Goal: Task Accomplishment & Management: Complete application form

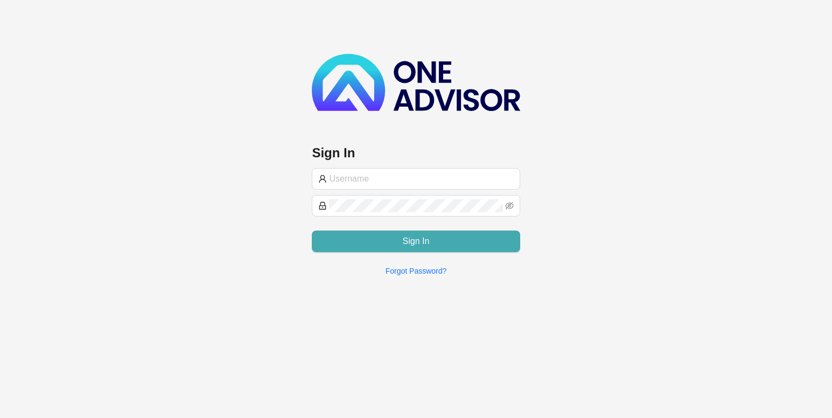
type input "[PERSON_NAME][EMAIL_ADDRESS][DOMAIN_NAME]"
click at [363, 236] on button "Sign In" at bounding box center [416, 241] width 208 height 22
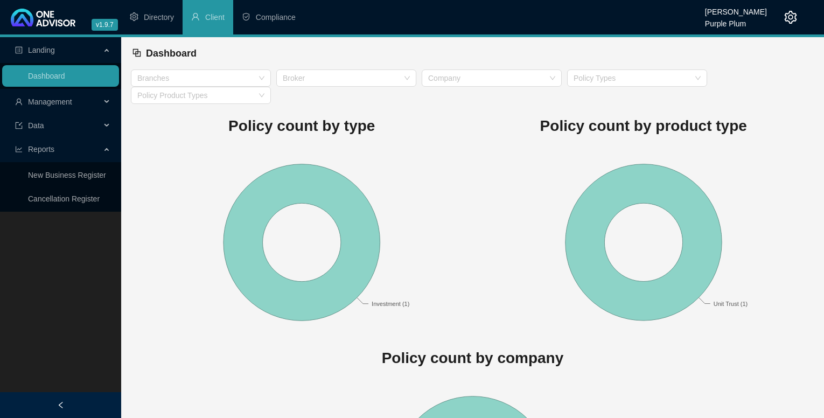
click at [106, 102] on icon at bounding box center [107, 102] width 5 height 0
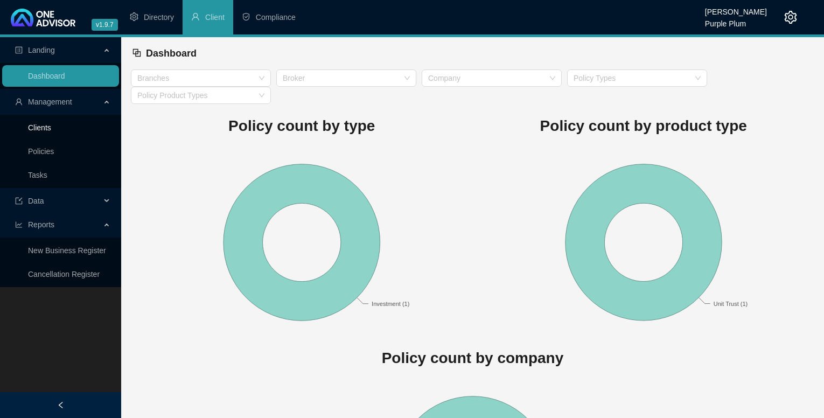
click at [51, 127] on link "Clients" at bounding box center [39, 127] width 23 height 9
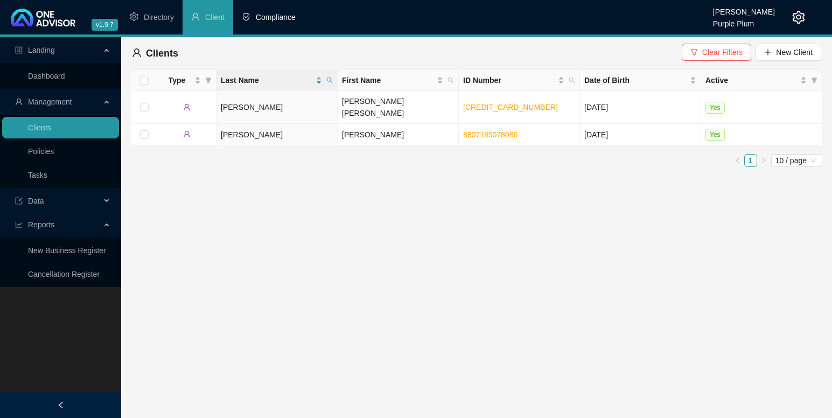
click at [273, 15] on span "Compliance" at bounding box center [276, 17] width 40 height 9
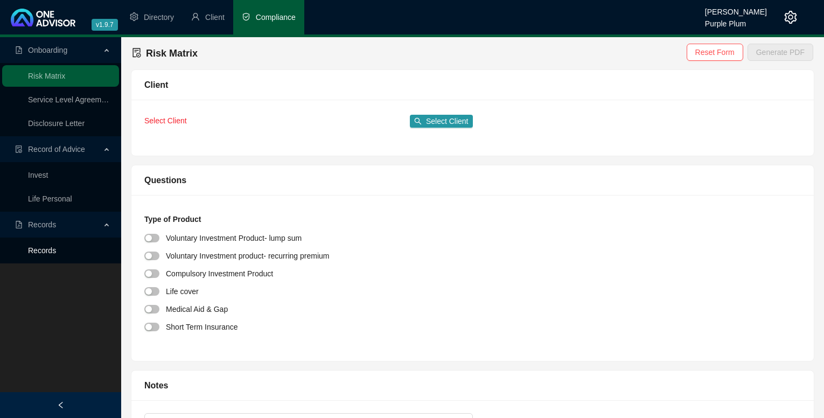
click at [55, 250] on link "Records" at bounding box center [42, 250] width 28 height 9
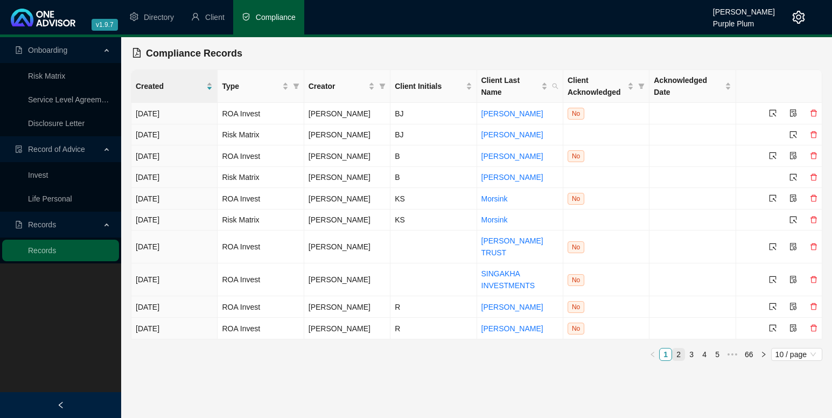
click at [677, 351] on link "2" at bounding box center [678, 354] width 12 height 12
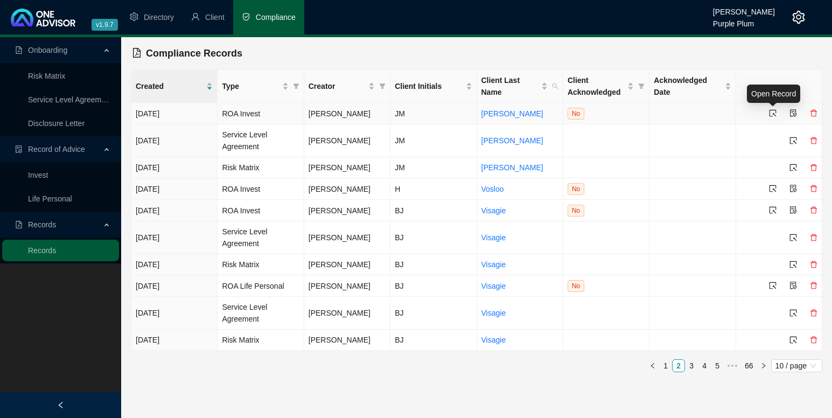
click at [771, 113] on icon "select" at bounding box center [773, 113] width 8 height 8
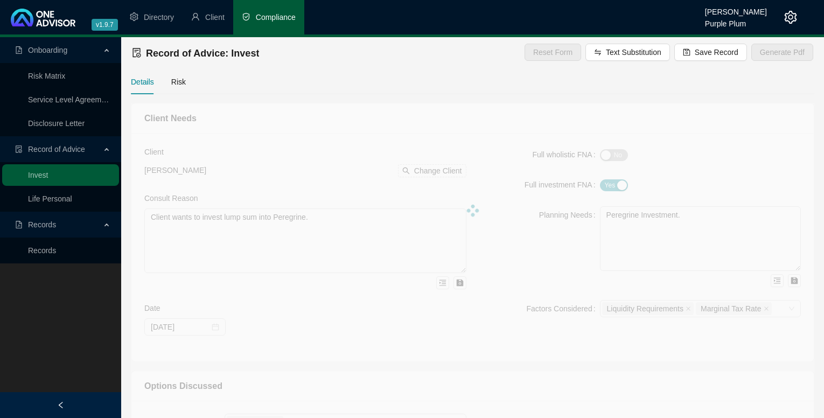
type textarea "Retirement Client wants to invest into [PERSON_NAME]"
type input "[DATE]"
type textarea "Investment"
type textarea "As per Recommendation and options and consult. In consult with client a flexibl…"
type textarea "Shares."
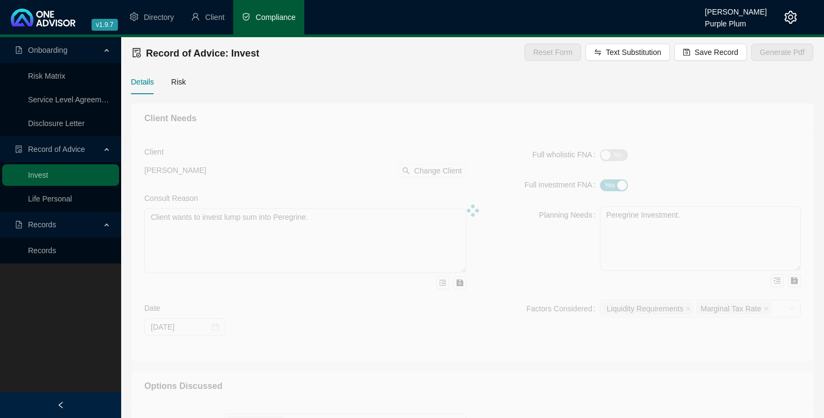
type input "100000"
type input "1.00"
type input "1000"
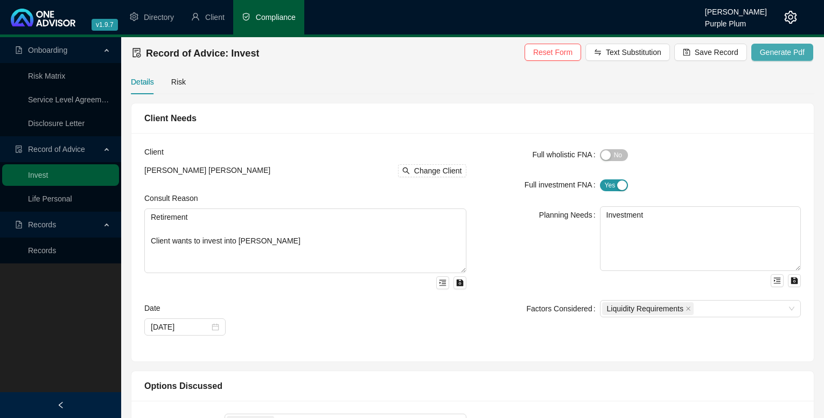
click at [776, 55] on span "Generate Pdf" at bounding box center [782, 52] width 45 height 12
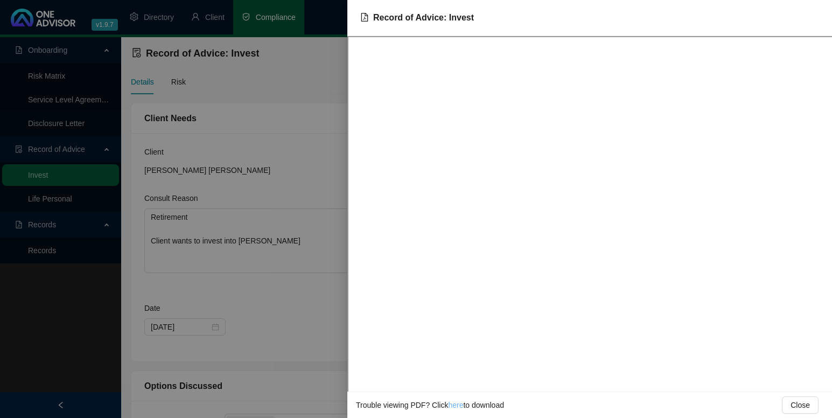
click at [453, 405] on link "here" at bounding box center [455, 405] width 15 height 9
click at [792, 404] on span "Close" at bounding box center [799, 405] width 19 height 12
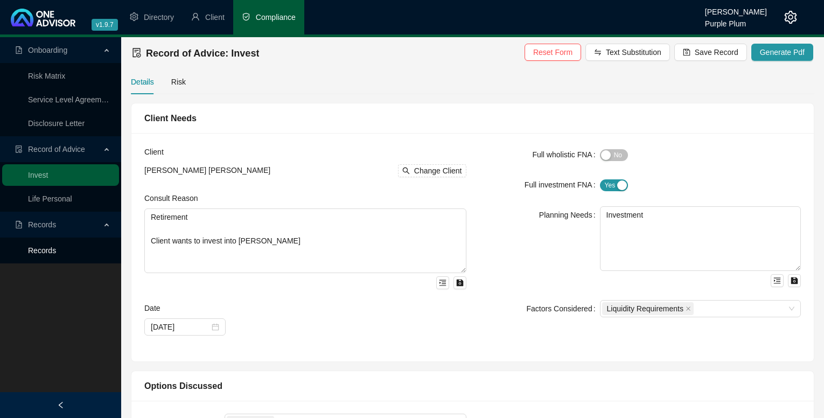
click at [34, 251] on link "Records" at bounding box center [42, 250] width 28 height 9
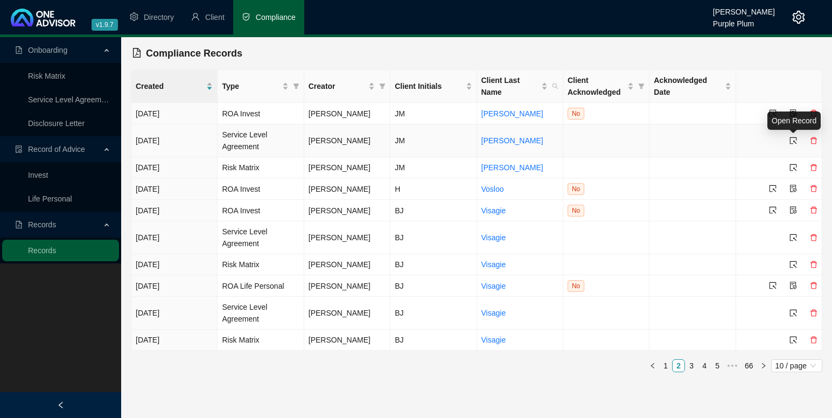
click at [792, 139] on icon "select" at bounding box center [793, 141] width 8 height 8
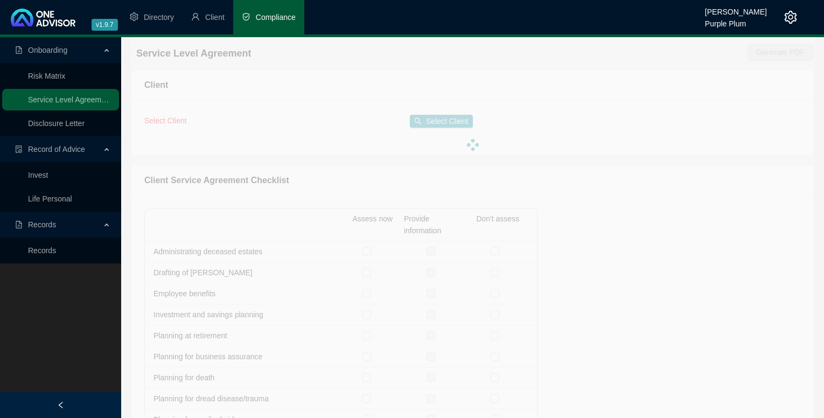
checkbox input "true"
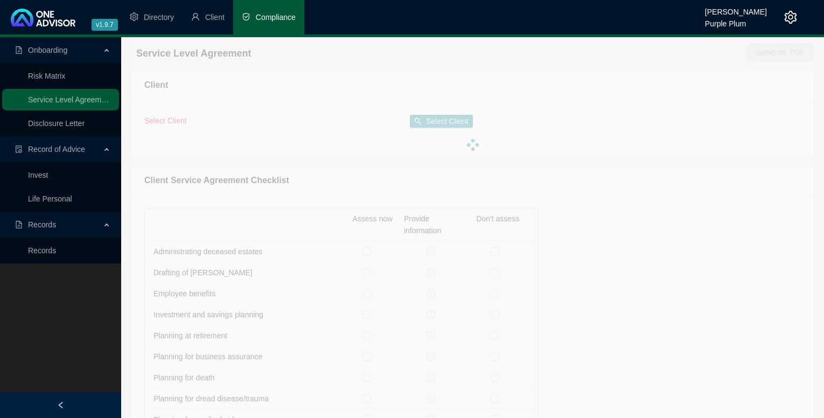
checkbox input "true"
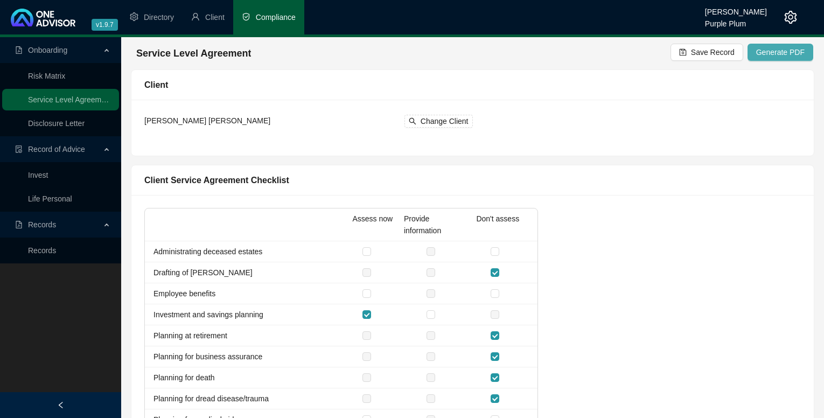
click at [766, 50] on span "Generate PDF" at bounding box center [780, 52] width 48 height 12
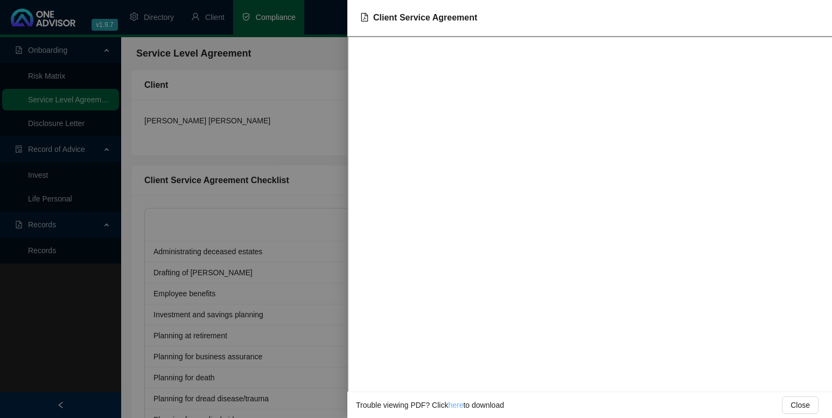
click at [453, 405] on link "here" at bounding box center [455, 405] width 15 height 9
drag, startPoint x: 798, startPoint y: 403, endPoint x: 747, endPoint y: 411, distance: 51.9
click at [798, 403] on span "Close" at bounding box center [799, 405] width 19 height 12
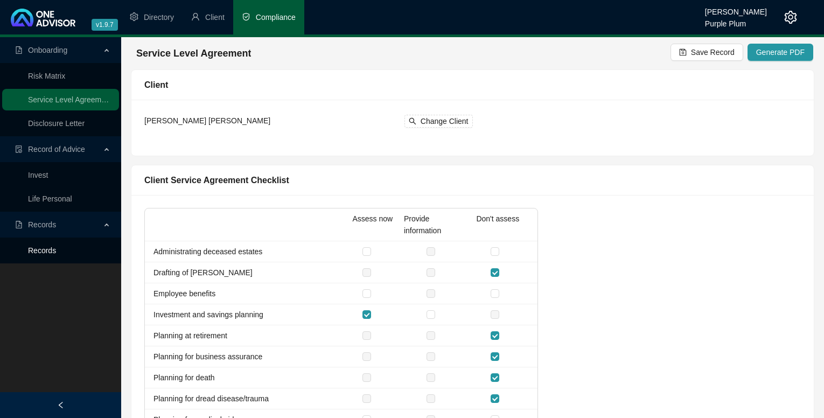
click at [31, 250] on link "Records" at bounding box center [42, 250] width 28 height 9
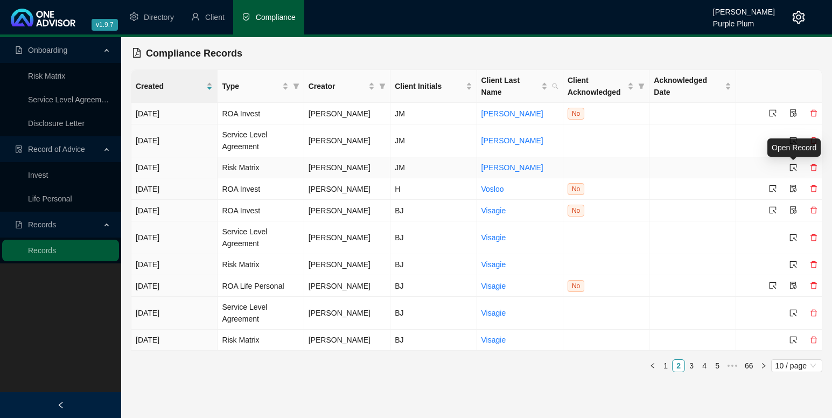
click at [794, 166] on icon "select" at bounding box center [793, 168] width 8 height 8
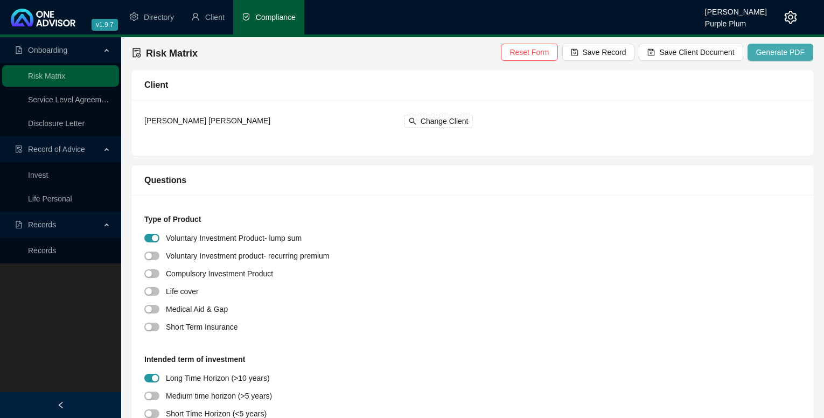
click at [776, 51] on span "Generate PDF" at bounding box center [780, 52] width 48 height 12
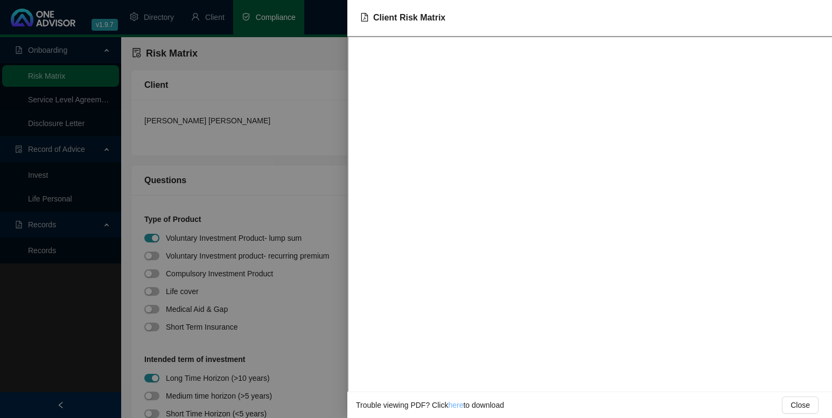
click at [455, 406] on link "here" at bounding box center [455, 405] width 15 height 9
click at [796, 404] on span "Close" at bounding box center [799, 405] width 19 height 12
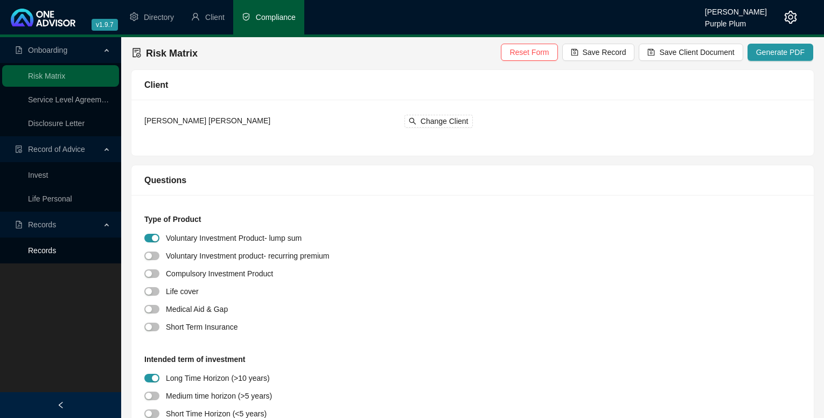
click at [56, 247] on link "Records" at bounding box center [42, 250] width 28 height 9
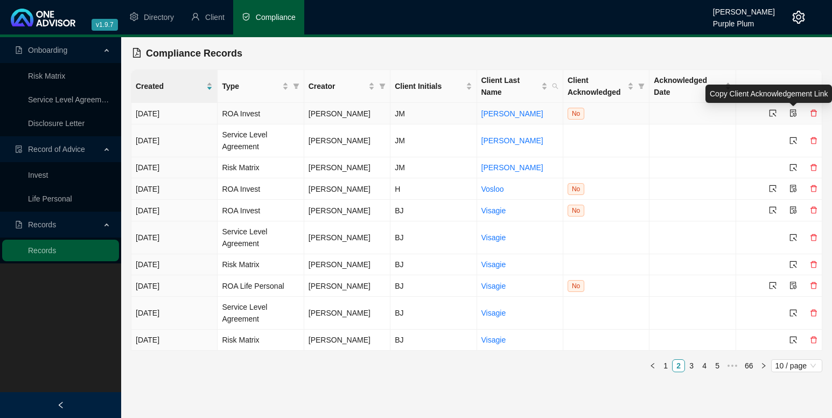
click at [792, 113] on icon "file-protect" at bounding box center [793, 113] width 8 height 8
click at [791, 112] on icon "file-protect" at bounding box center [793, 113] width 8 height 8
